Goal: Obtain resource: Obtain resource

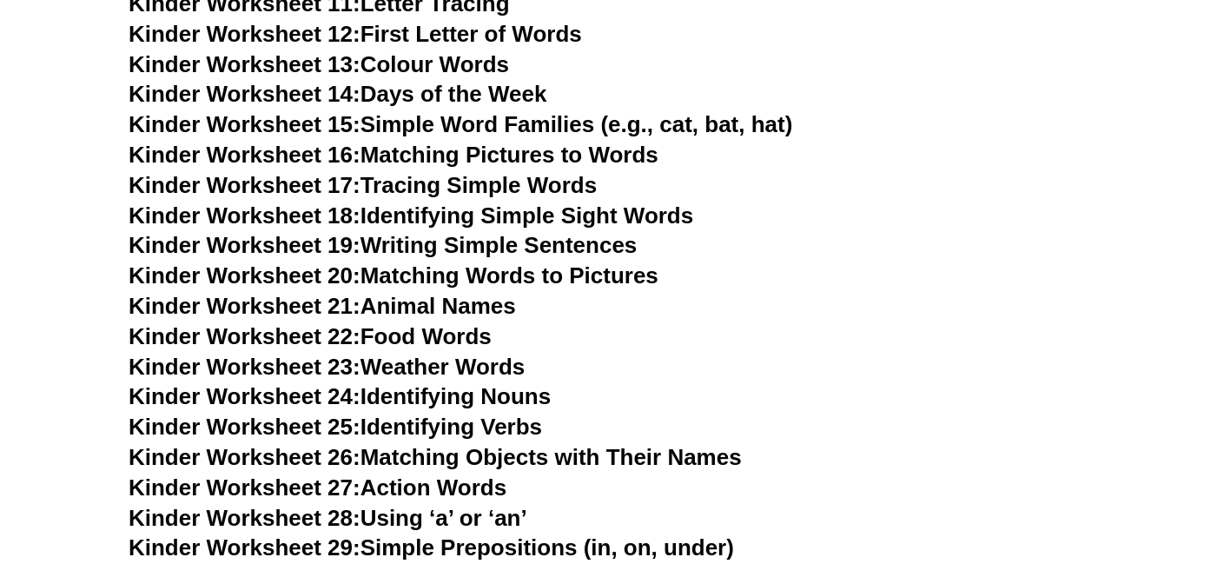
scroll to position [1056, 0]
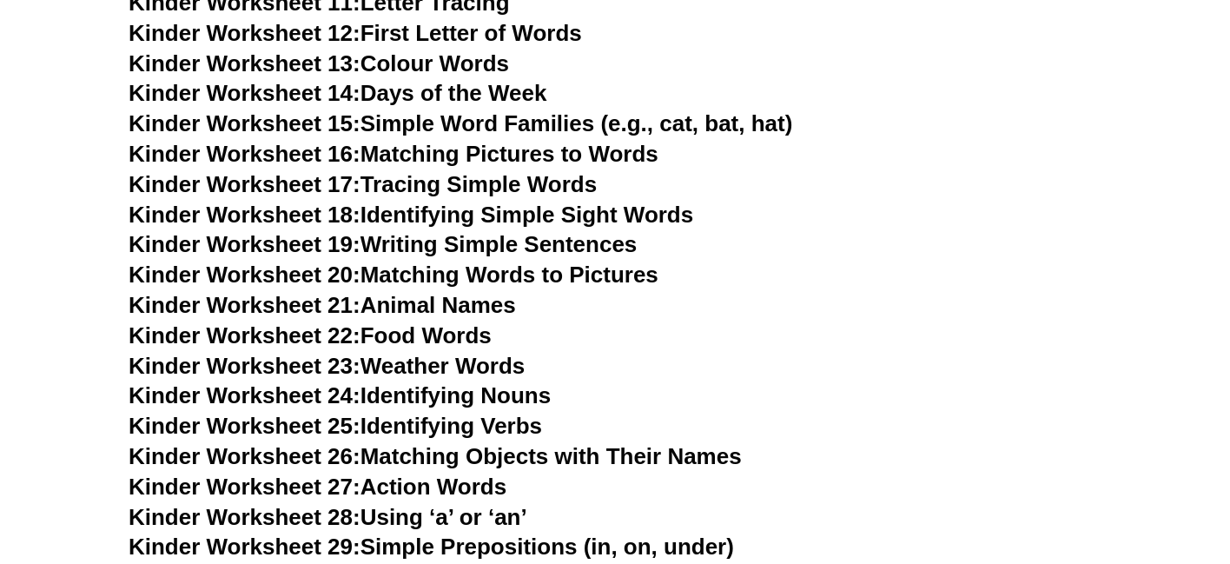
click at [273, 274] on span "Kinder Worksheet 20:" at bounding box center [245, 275] width 232 height 26
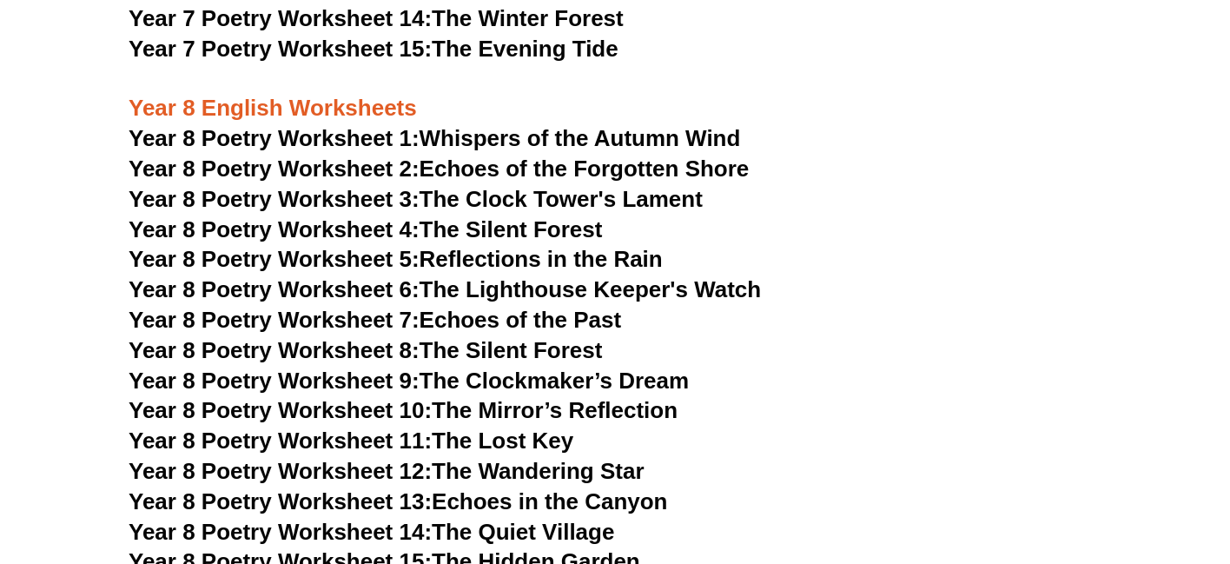
scroll to position [11213, 0]
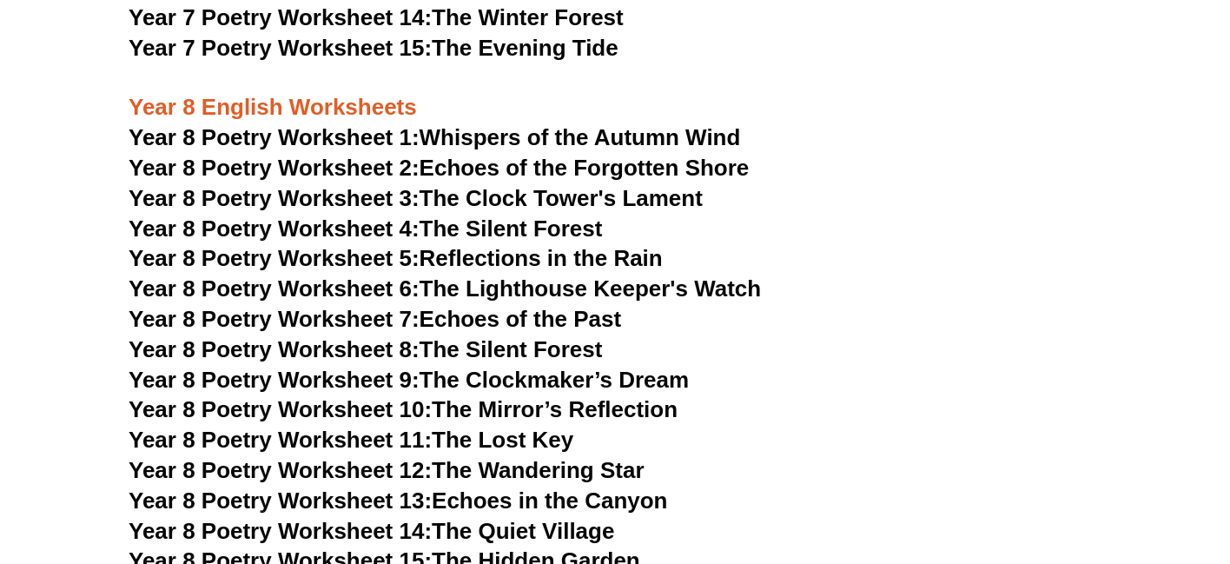
click at [358, 427] on span "Year 8 Poetry Worksheet 11:" at bounding box center [280, 440] width 303 height 26
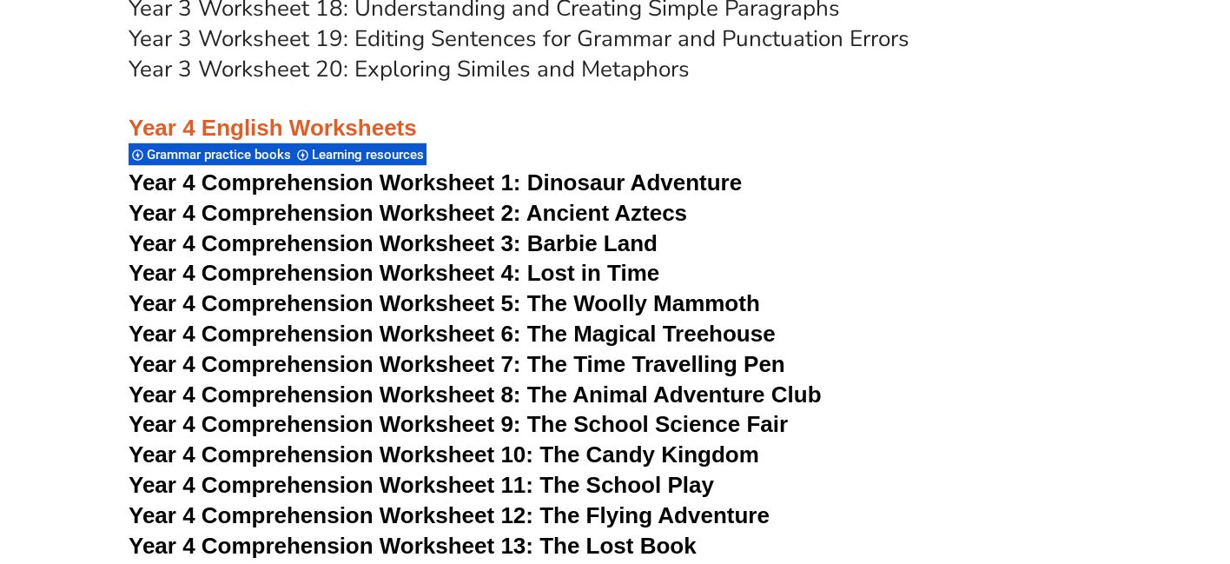
scroll to position [6735, 0]
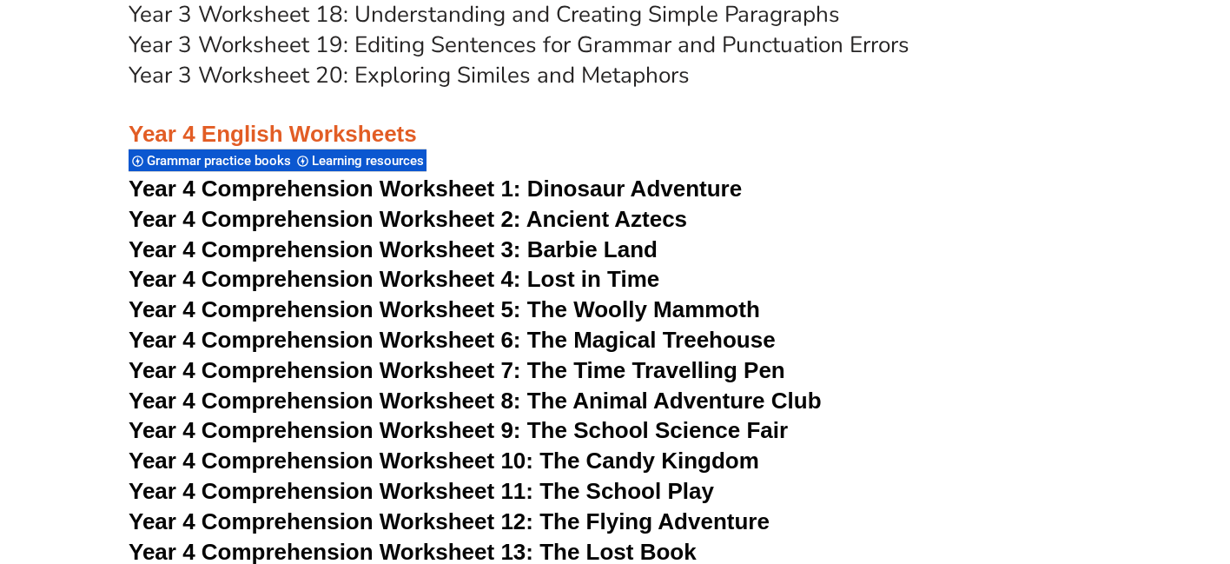
click at [487, 187] on span "Year 4 Comprehension Worksheet 1:" at bounding box center [325, 189] width 393 height 26
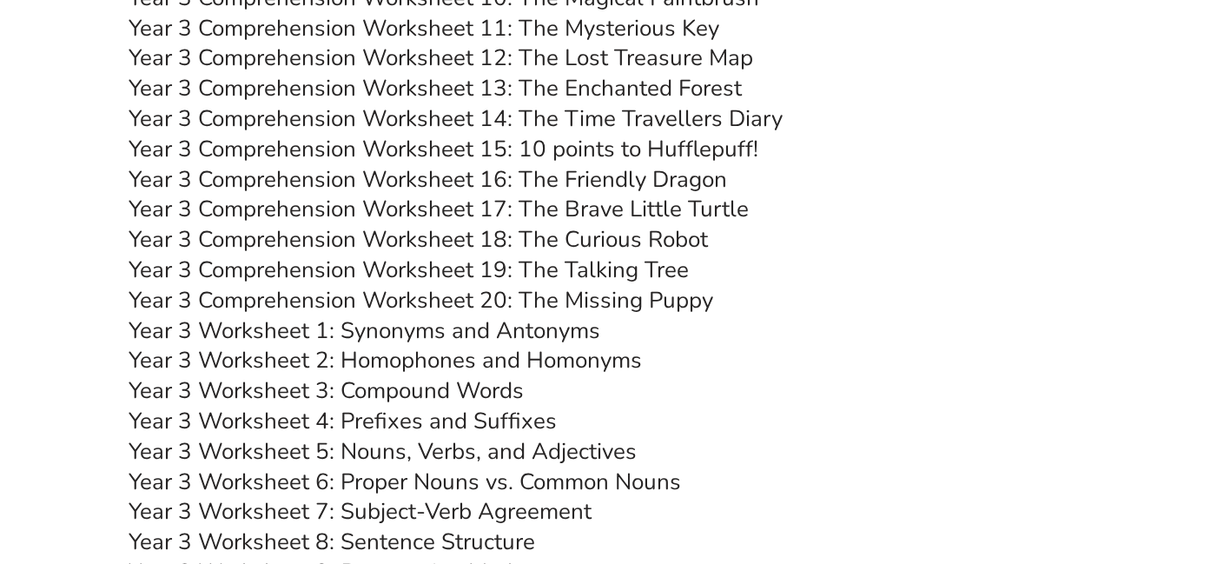
scroll to position [5903, 0]
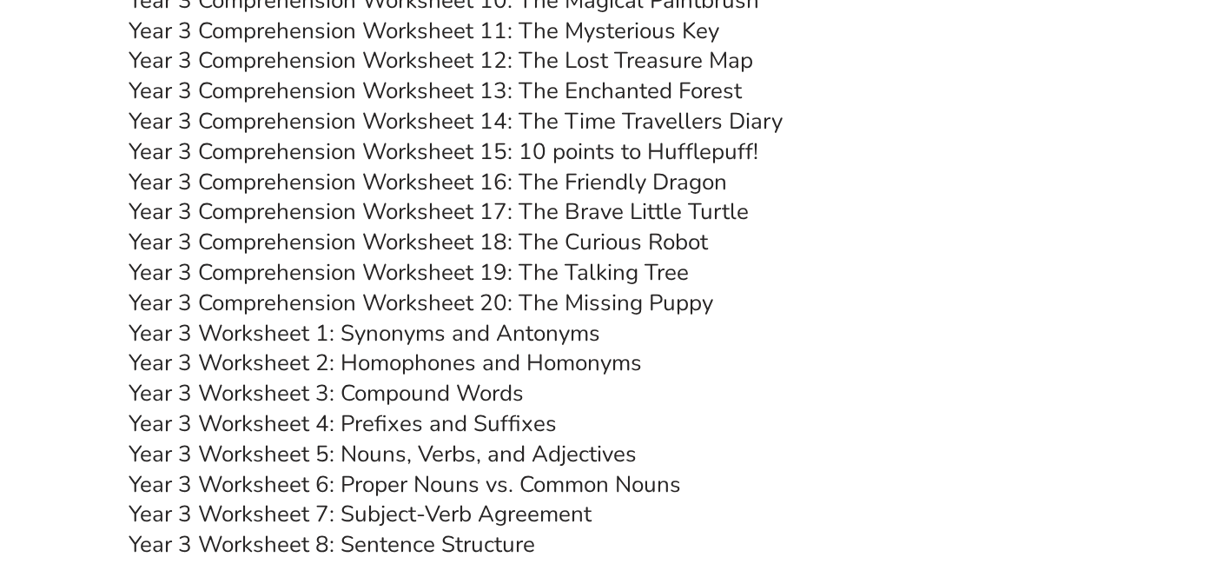
click at [451, 242] on link "Year 3 Comprehension Worksheet 18: The Curious Robot" at bounding box center [419, 242] width 580 height 30
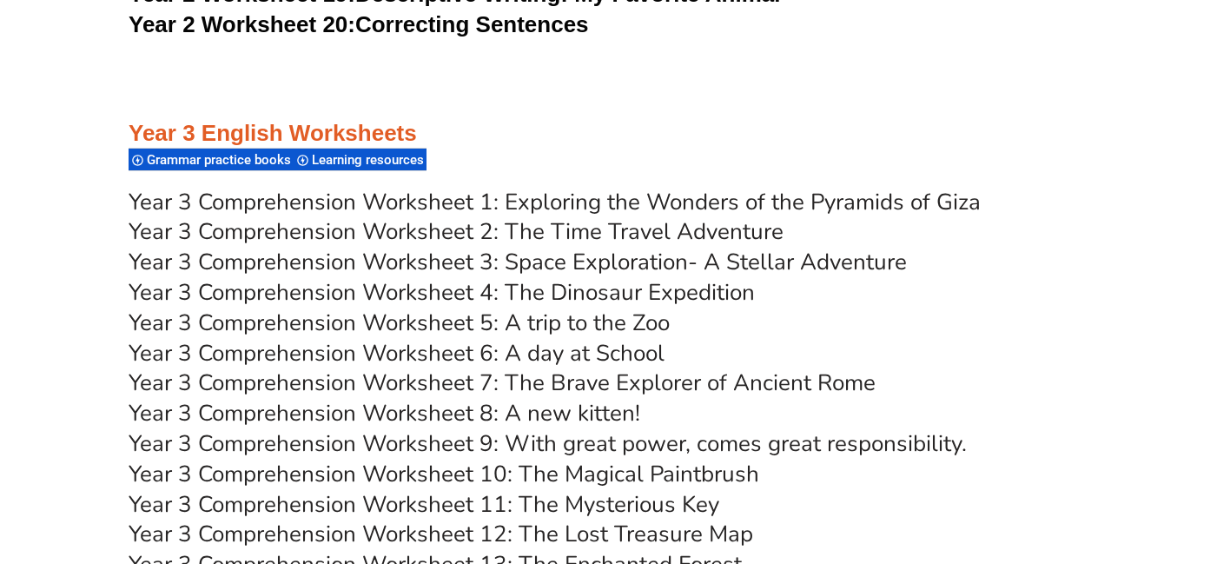
scroll to position [5434, 0]
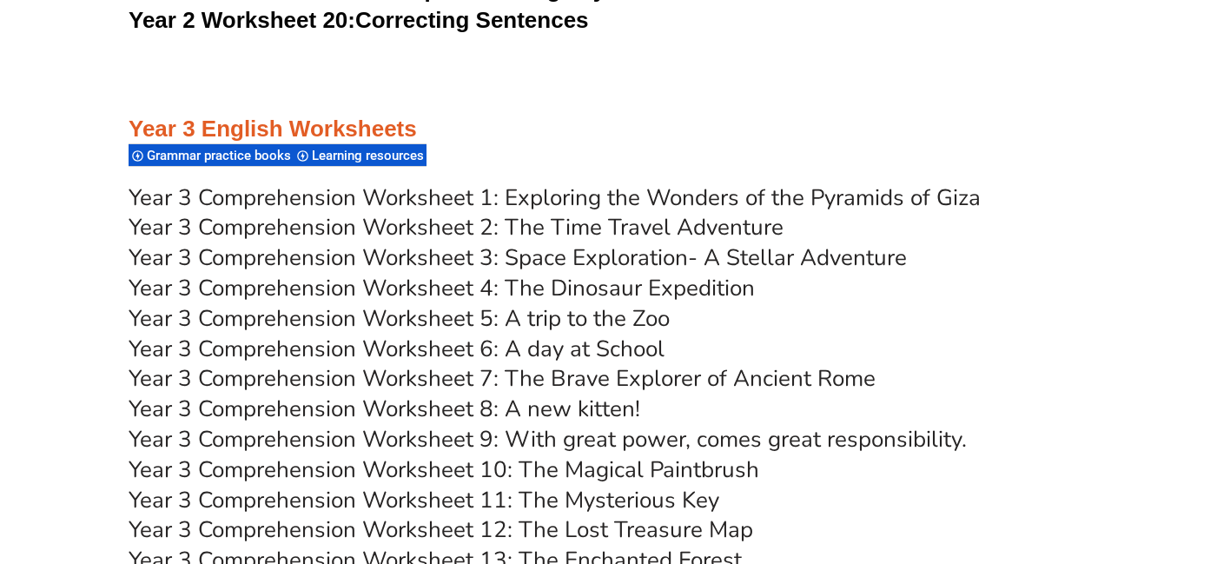
click at [630, 287] on link "Year 3 Comprehension Worksheet 4: The Dinosaur Expedition" at bounding box center [442, 288] width 626 height 30
click at [599, 318] on link "Year 3 Comprehension Worksheet 5: A trip to the Zoo" at bounding box center [399, 318] width 541 height 30
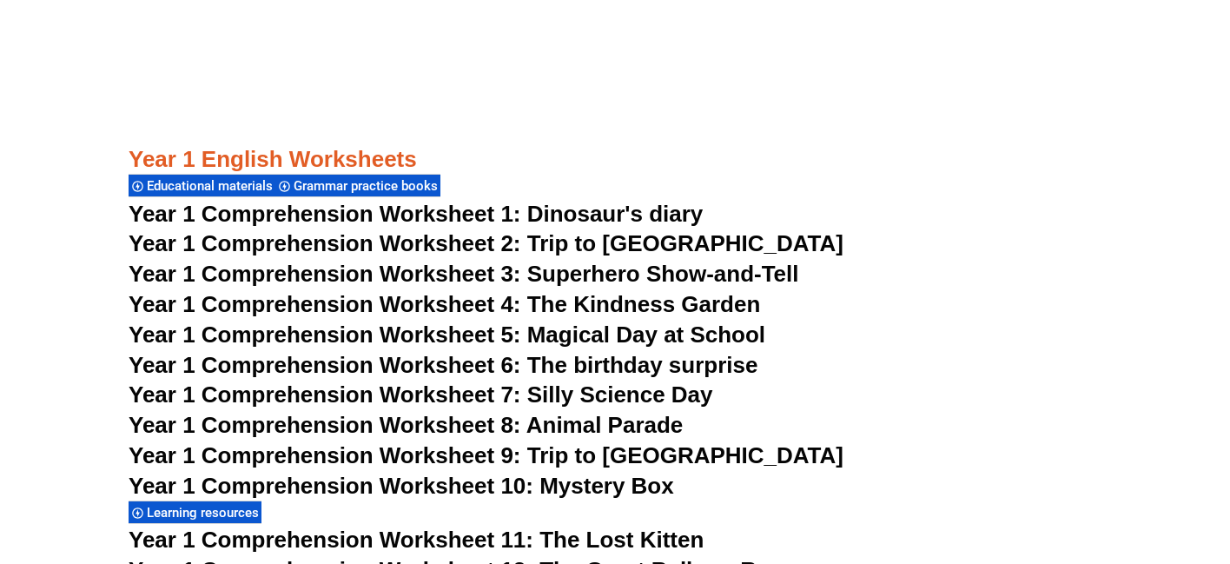
scroll to position [2096, 0]
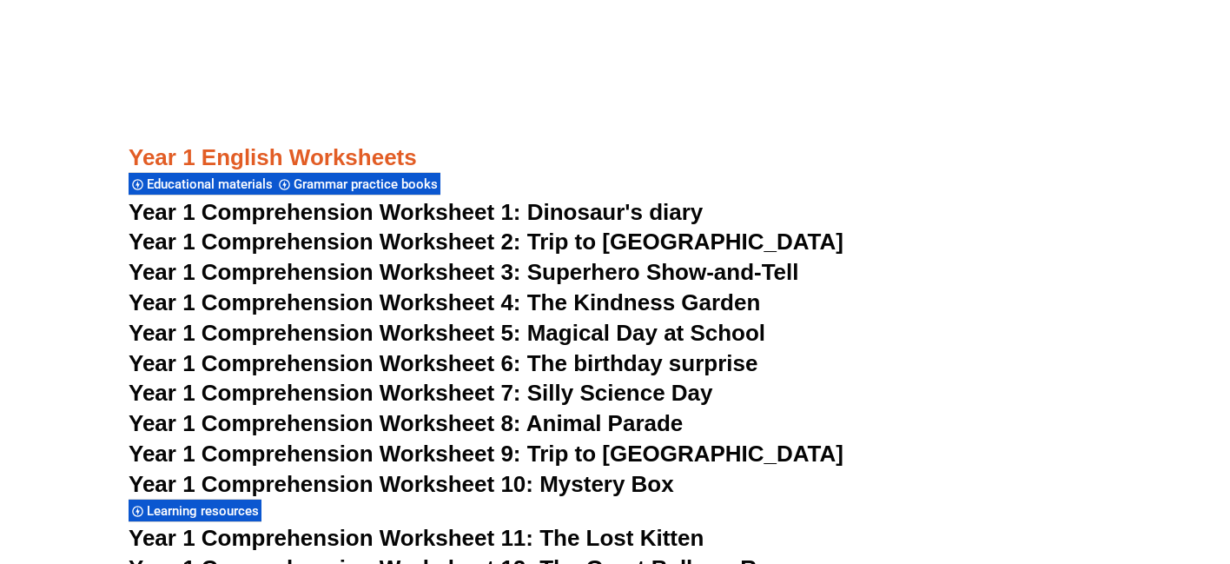
click at [452, 209] on span "Year 1 Comprehension Worksheet 1: Dinosaur's diary" at bounding box center [416, 212] width 574 height 26
click at [494, 334] on span "Year 1 Comprehension Worksheet 5: Magical Day at School" at bounding box center [447, 333] width 637 height 26
click at [588, 211] on span "Year 1 Comprehension Worksheet 1: Dinosaur's diary" at bounding box center [416, 212] width 574 height 26
